Goal: Task Accomplishment & Management: Complete application form

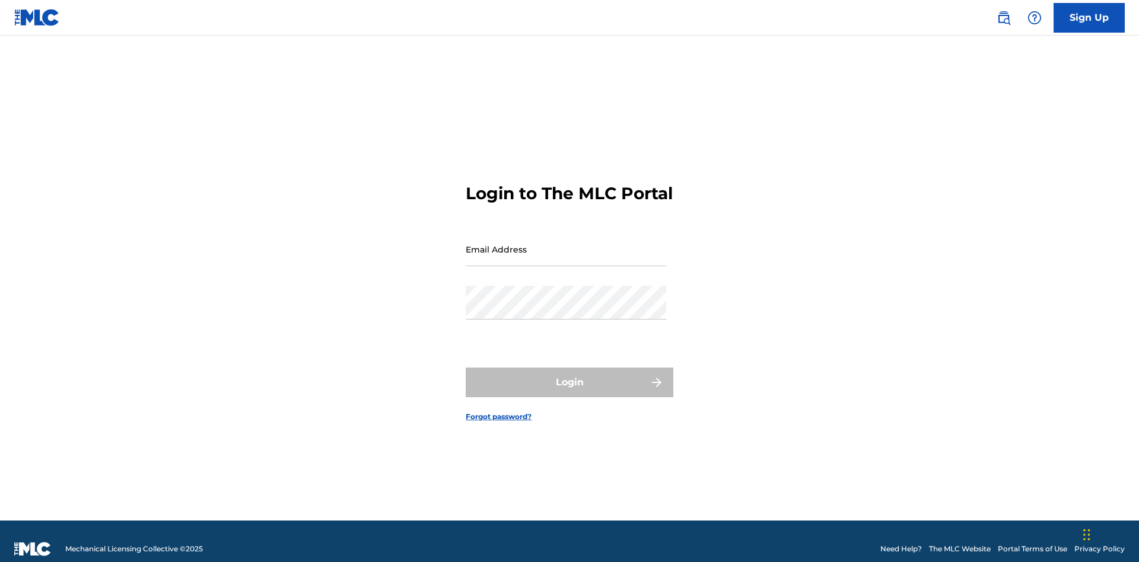
scroll to position [15, 0]
click at [566, 244] on input "Email Address" at bounding box center [566, 249] width 200 height 34
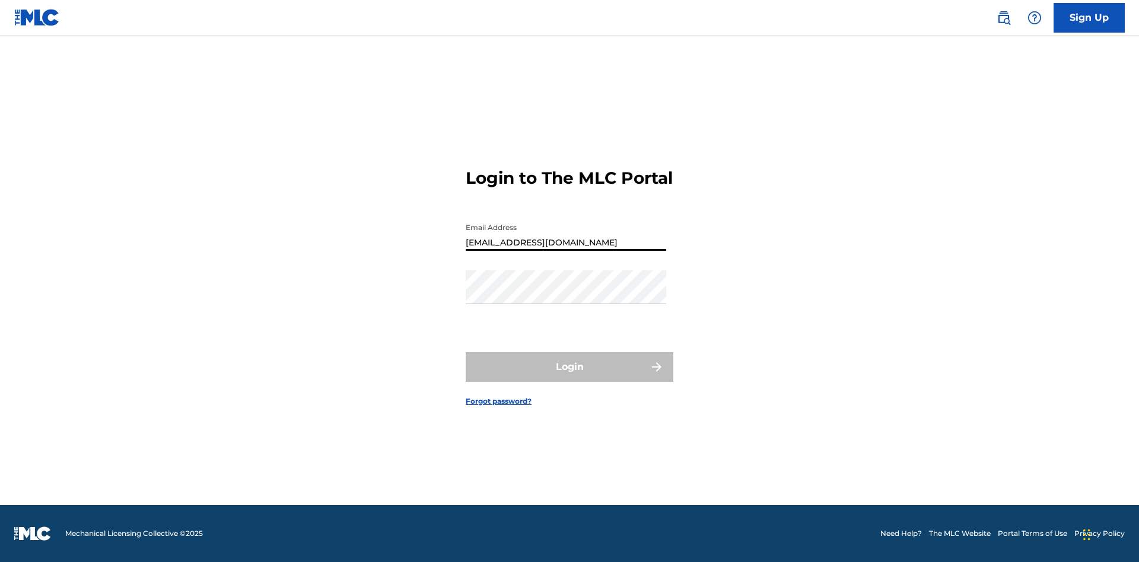
type input "Duke.McTesterson@gmail.com"
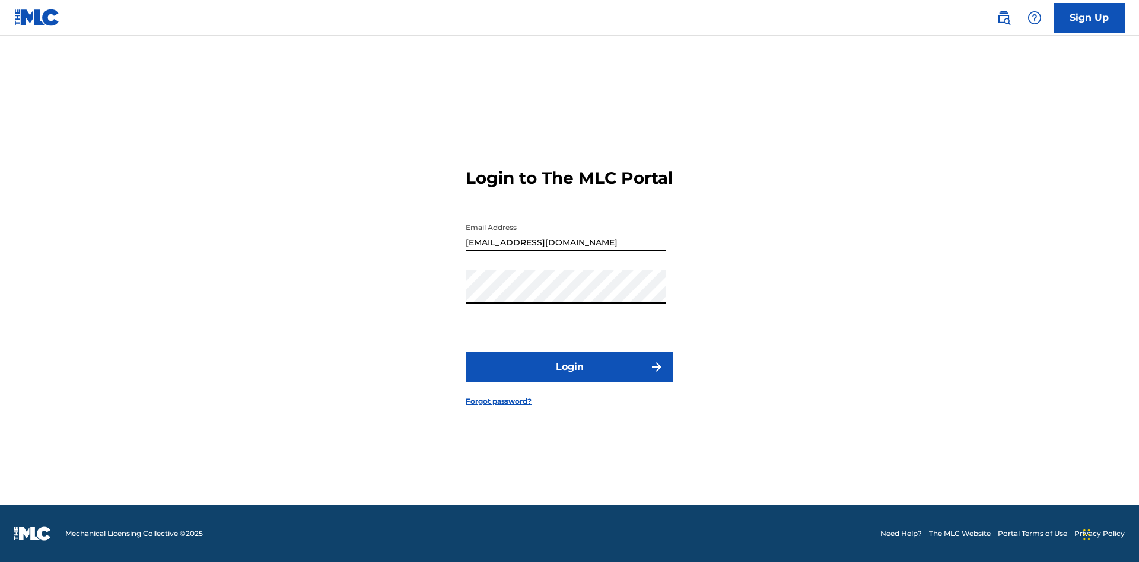
click at [569, 377] on button "Login" at bounding box center [570, 367] width 208 height 30
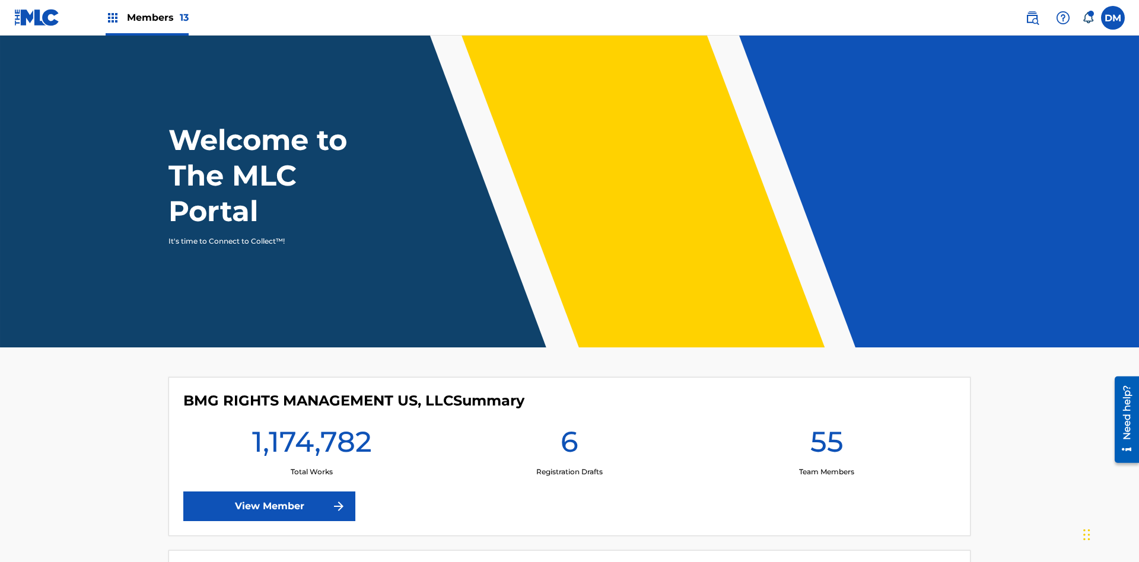
click at [146, 17] on span "Members 13" at bounding box center [158, 18] width 62 height 14
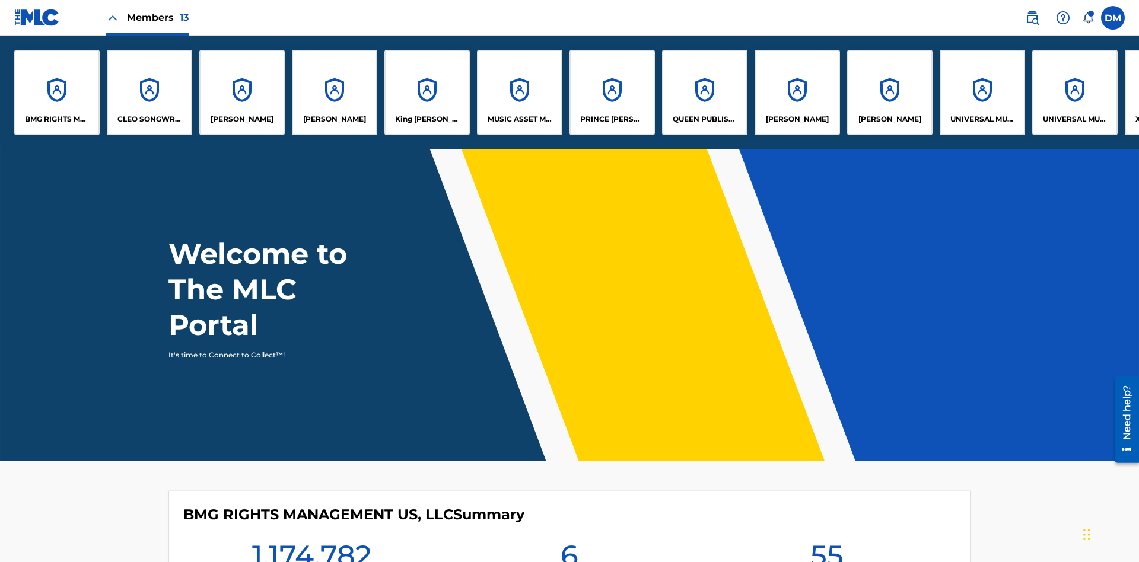
click at [982, 119] on p "UNIVERSAL MUSIC PUB GROUP" at bounding box center [982, 119] width 65 height 11
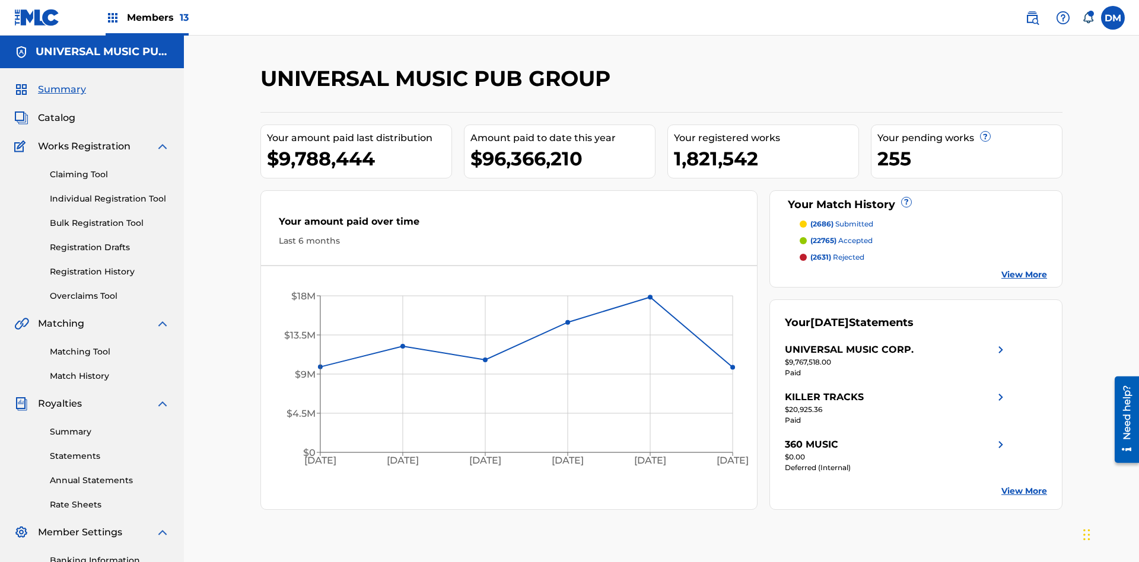
click at [110, 193] on link "Individual Registration Tool" at bounding box center [110, 199] width 120 height 12
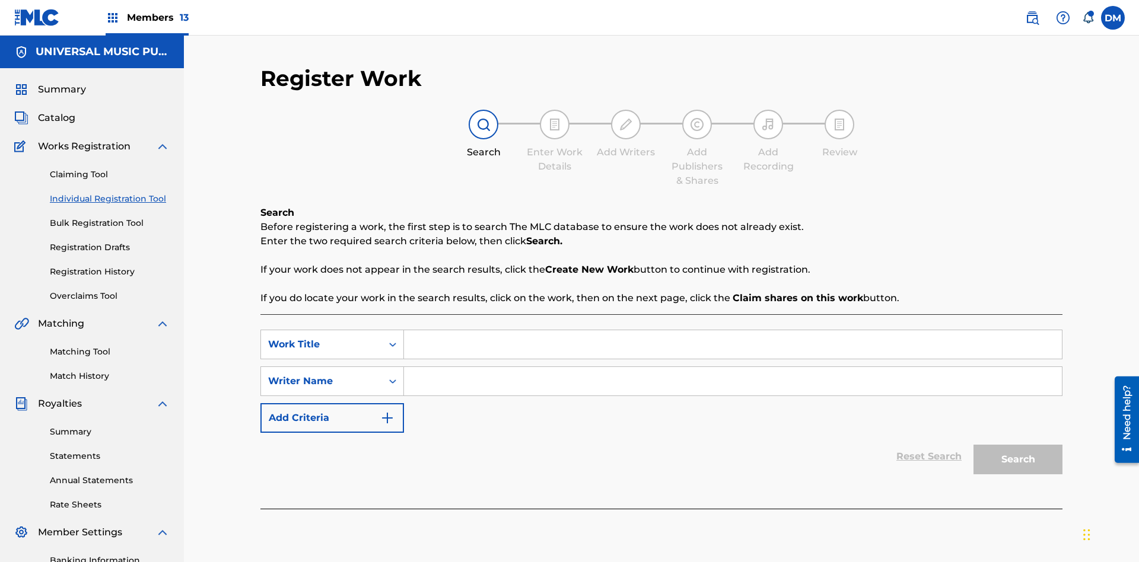
click at [732, 330] on input "Search Form" at bounding box center [733, 344] width 658 height 28
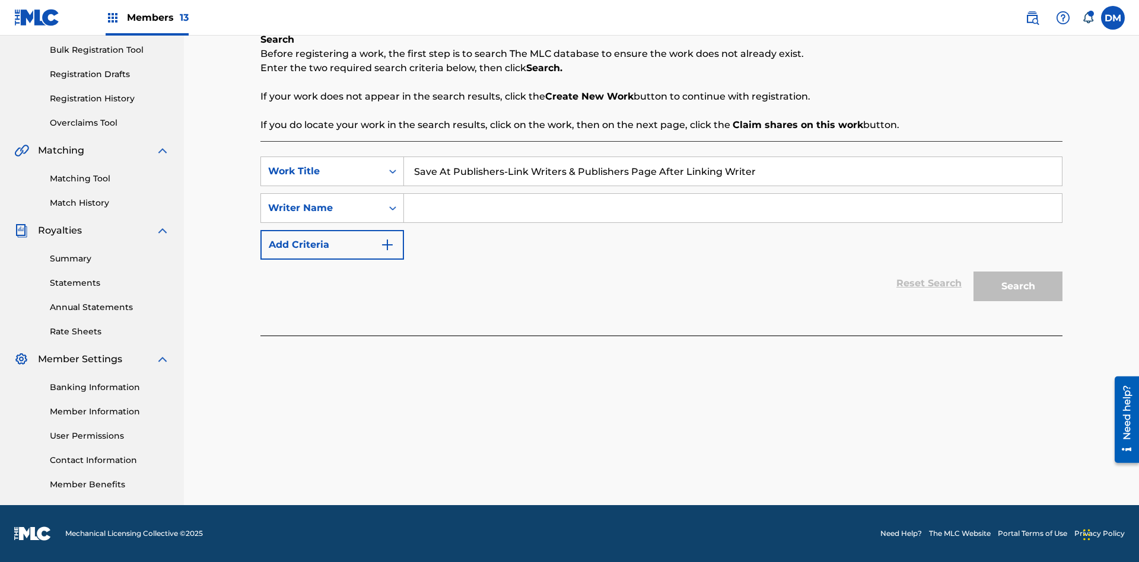
type input "Save At Publishers-Link Writers & Publishers Page After Linking Writer"
click at [732, 208] on input "Search Form" at bounding box center [733, 208] width 658 height 28
type input "QWERTYUIOP"
click at [1018, 286] on button "Search" at bounding box center [1017, 287] width 89 height 30
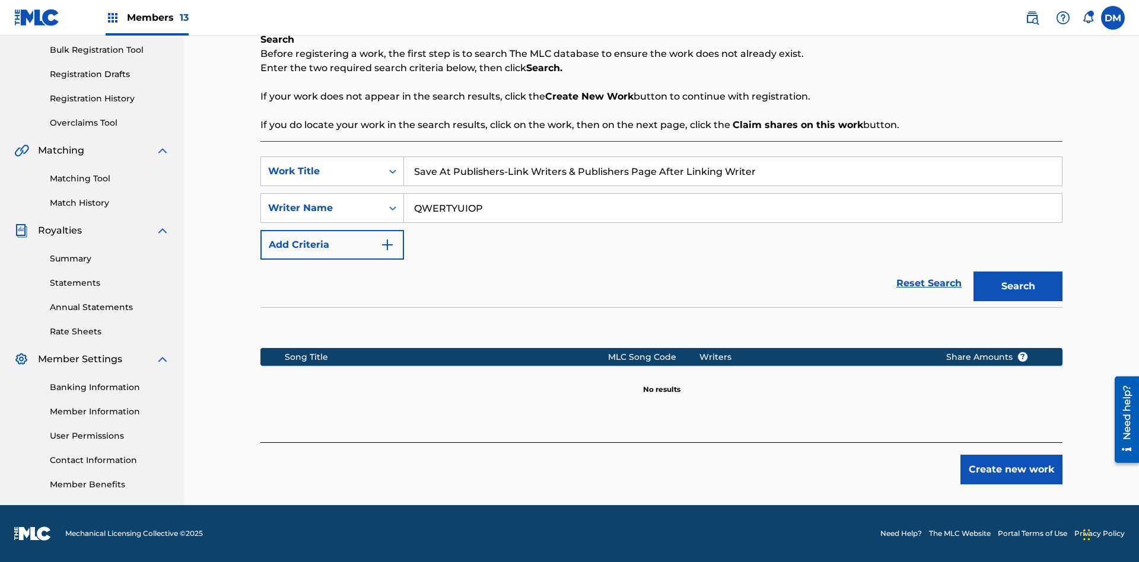
click at [1011, 470] on button "Create new work" at bounding box center [1011, 470] width 102 height 30
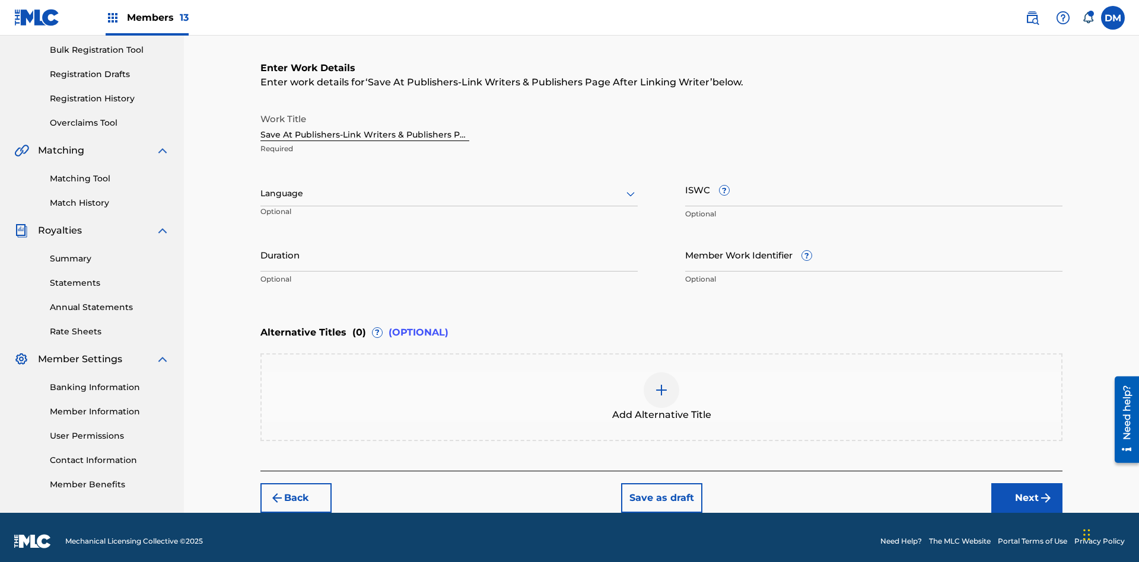
click at [449, 247] on input "Duration" at bounding box center [448, 255] width 377 height 34
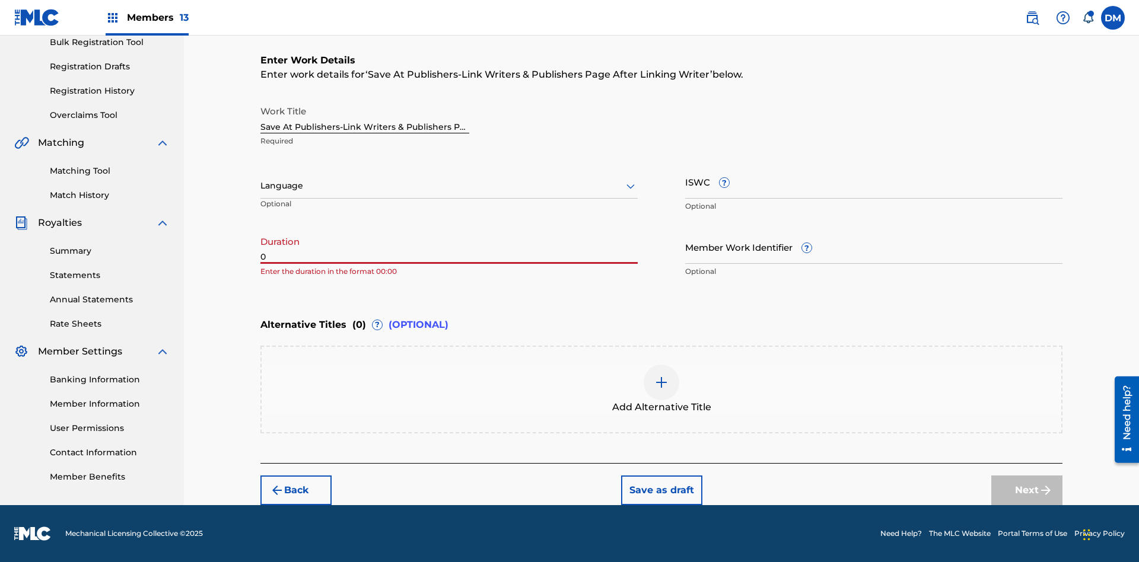
click at [449, 247] on input "0" at bounding box center [448, 247] width 377 height 34
type input "00:00"
click at [630, 186] on icon at bounding box center [630, 186] width 14 height 14
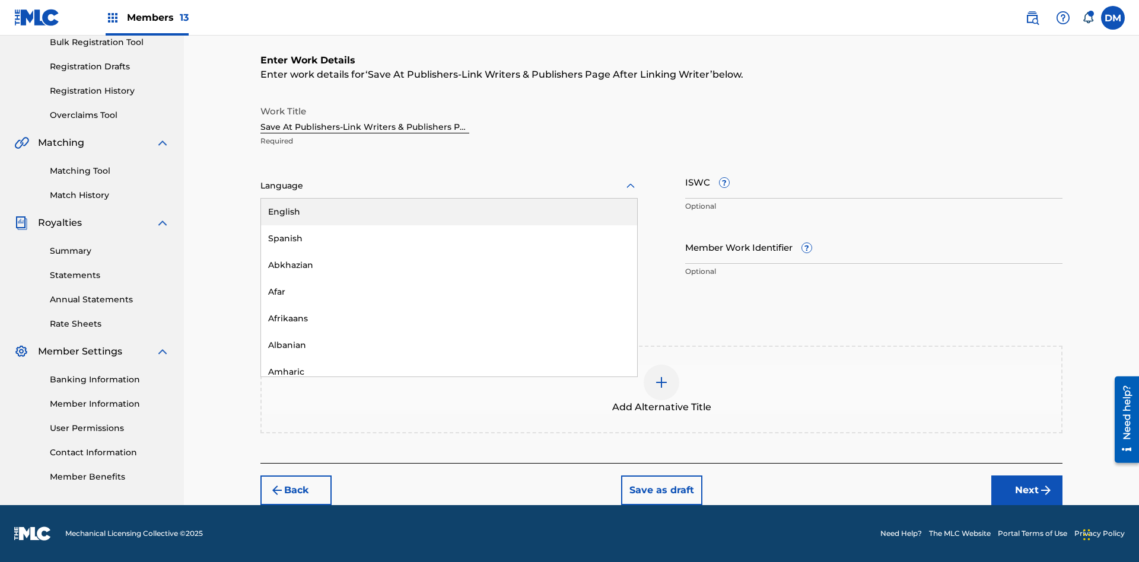
click at [449, 292] on div "Afar" at bounding box center [449, 292] width 376 height 27
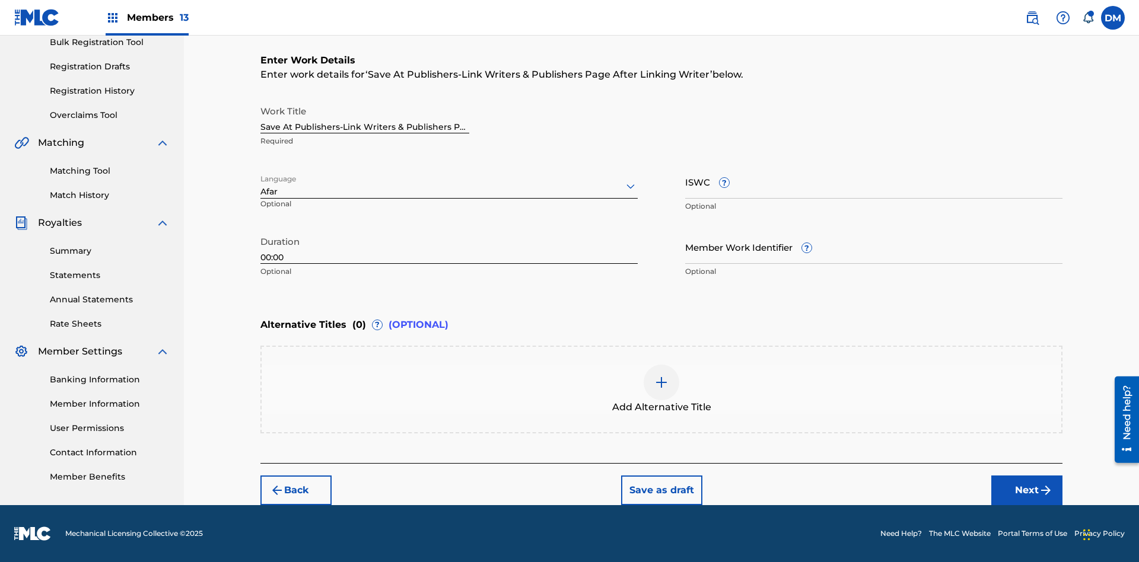
click at [874, 247] on input "Member Work Identifier ?" at bounding box center [873, 247] width 377 height 34
type input "2025.08.27.05"
click at [874, 181] on input "ISWC ?" at bounding box center [873, 182] width 377 height 34
type input "T-123.456.789-4"
click at [661, 389] on img at bounding box center [661, 382] width 14 height 14
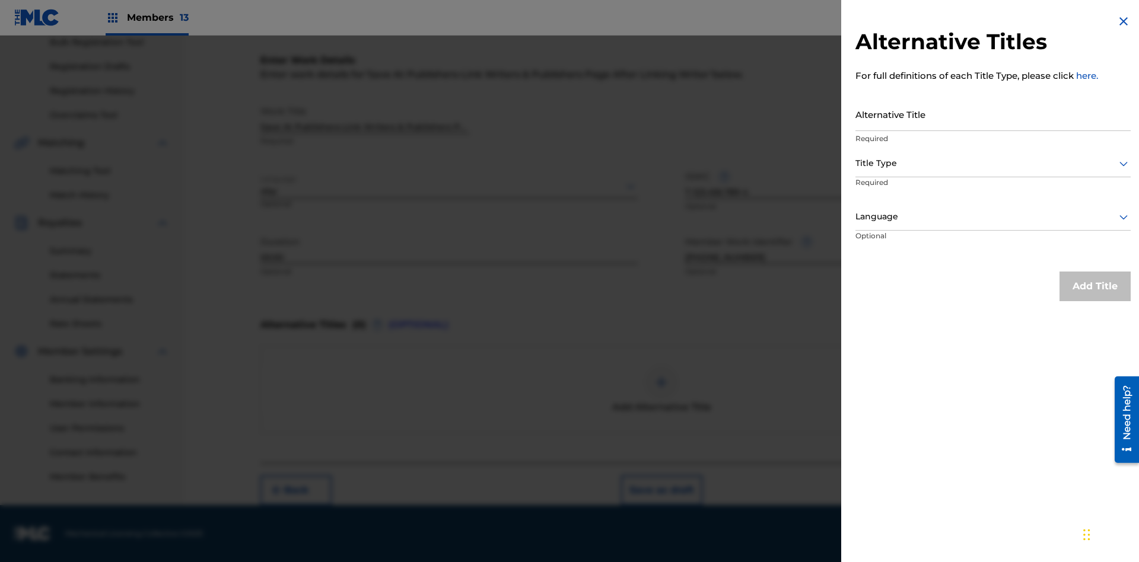
click at [993, 114] on input "Alternative Title" at bounding box center [992, 114] width 275 height 34
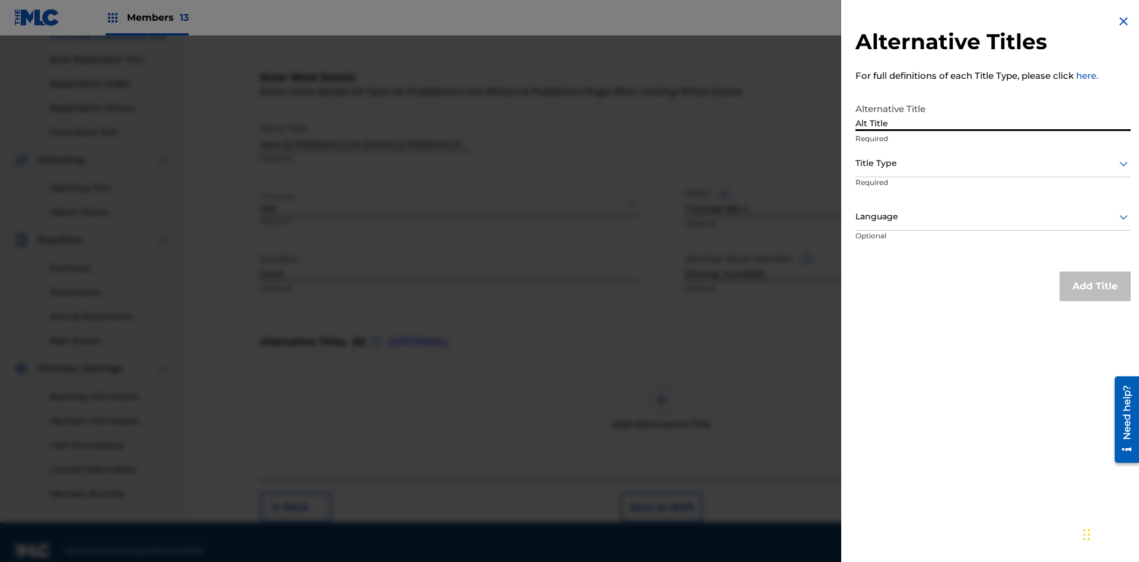
type input "Alt Title"
click at [993, 163] on div at bounding box center [992, 163] width 275 height 15
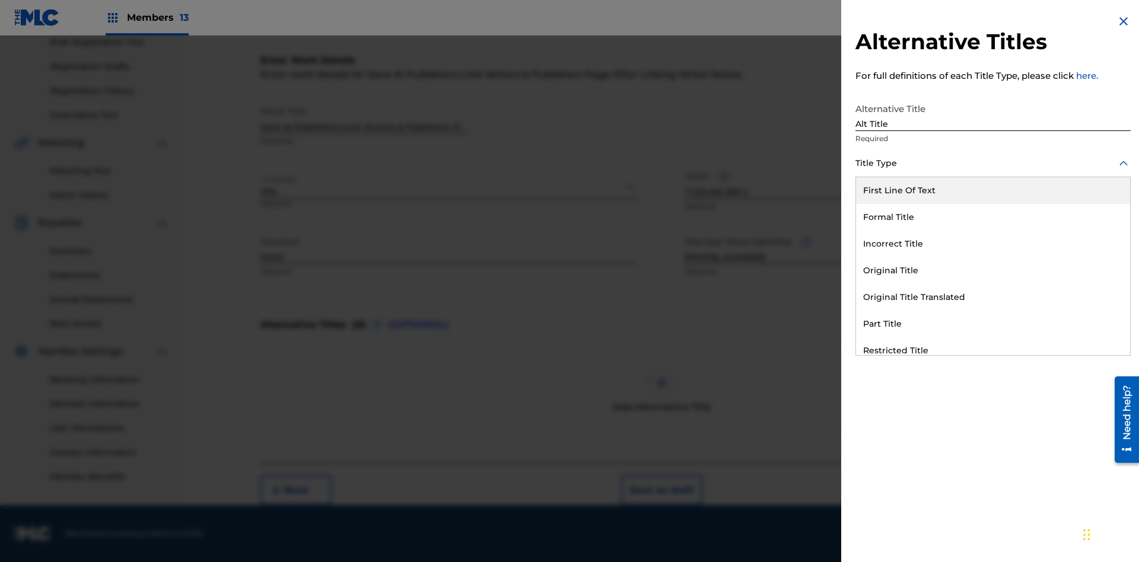
click at [993, 270] on div "Original Title" at bounding box center [993, 270] width 274 height 27
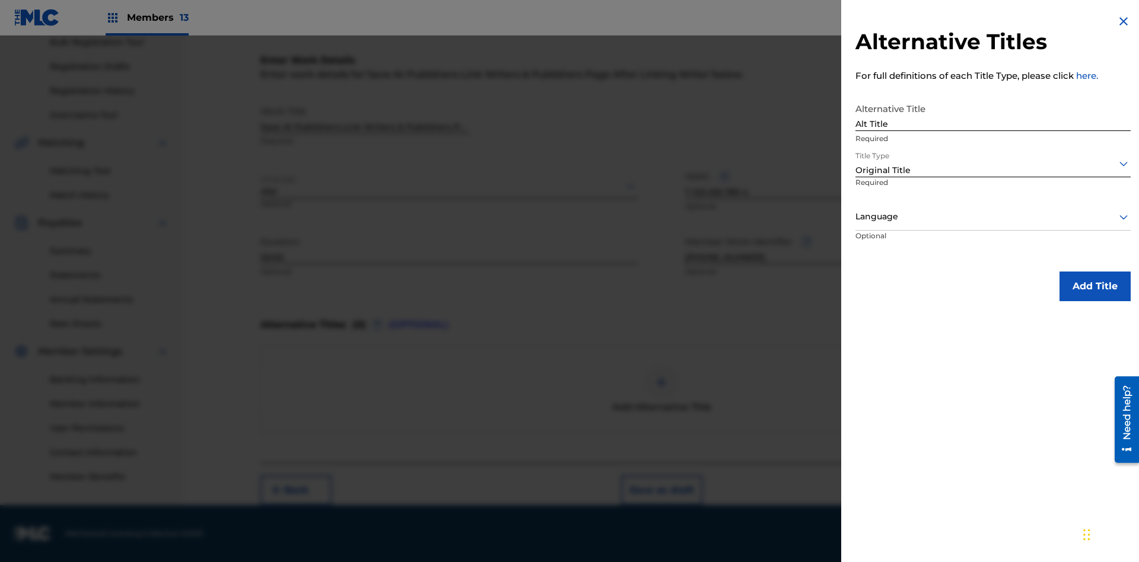
click at [993, 216] on div at bounding box center [992, 216] width 275 height 15
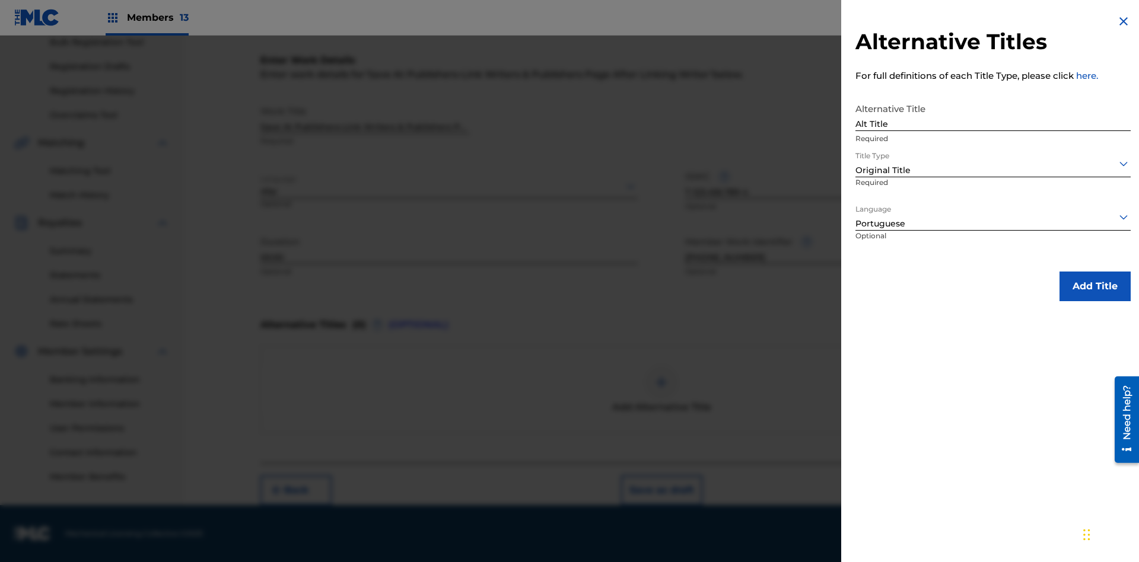
click at [1095, 286] on button "Add Title" at bounding box center [1094, 287] width 71 height 30
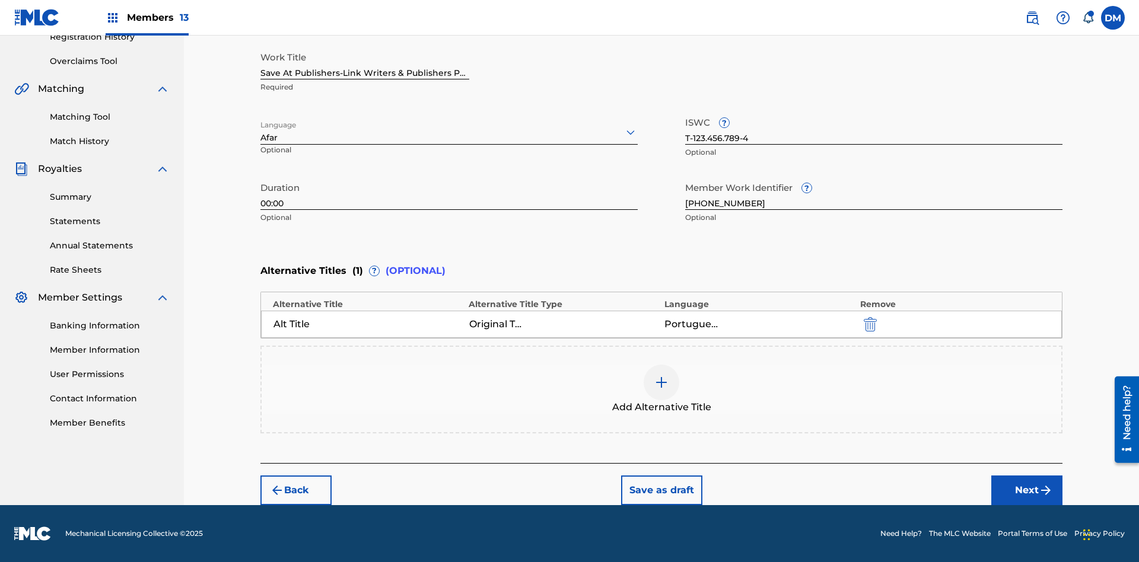
click at [1027, 490] on button "Next" at bounding box center [1026, 491] width 71 height 30
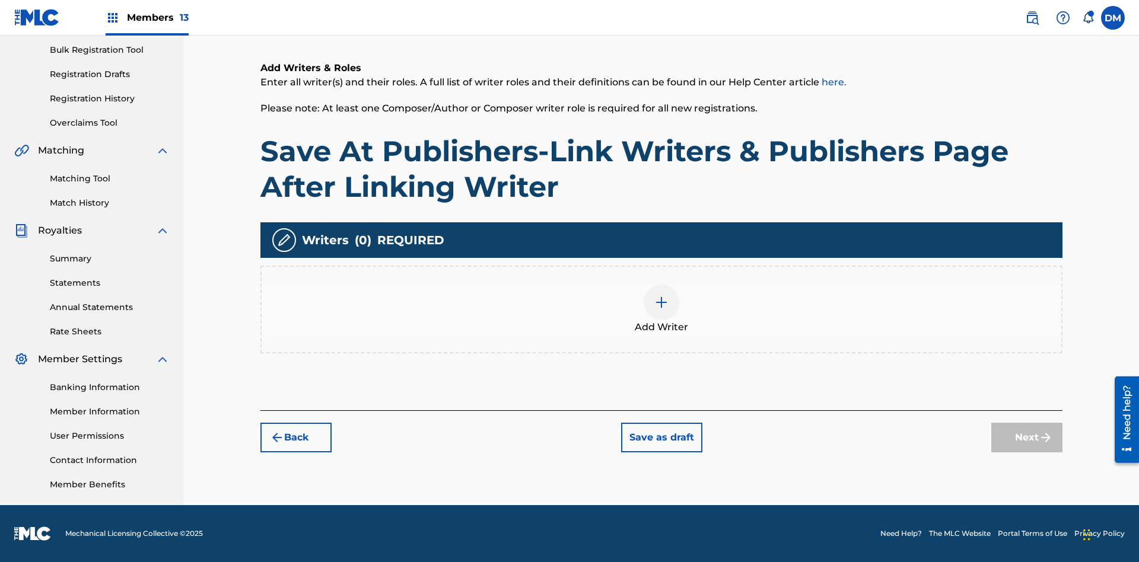
click at [661, 309] on img at bounding box center [661, 302] width 14 height 14
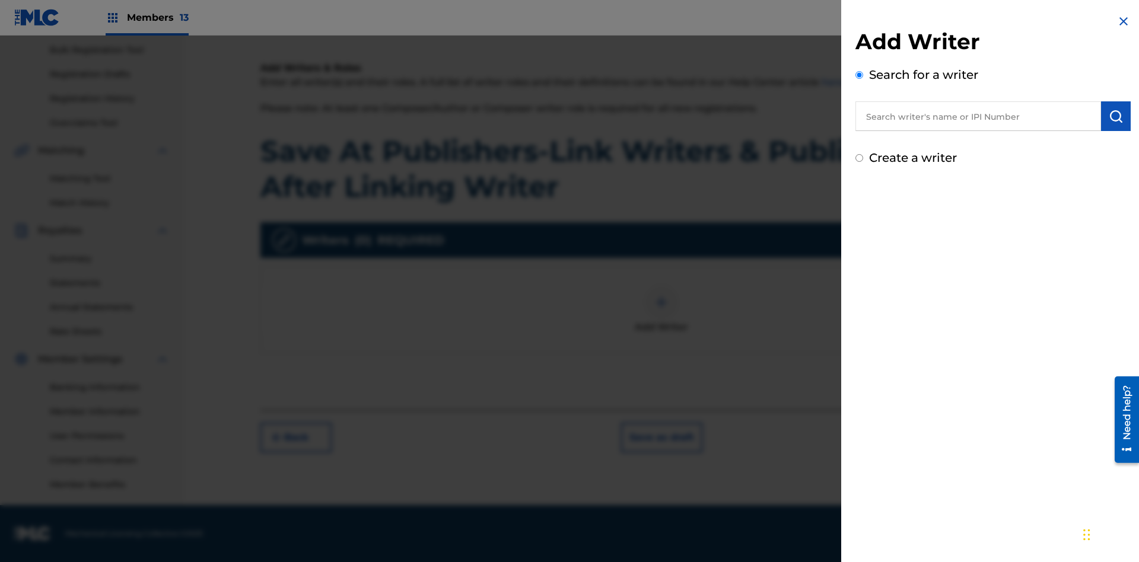
click at [978, 116] on input "text" at bounding box center [978, 116] width 246 height 30
type input "MARK STEVEN BERKOWITZ"
click at [1116, 116] on img "submit" at bounding box center [1115, 116] width 14 height 14
